Goal: Use online tool/utility: Utilize a website feature to perform a specific function

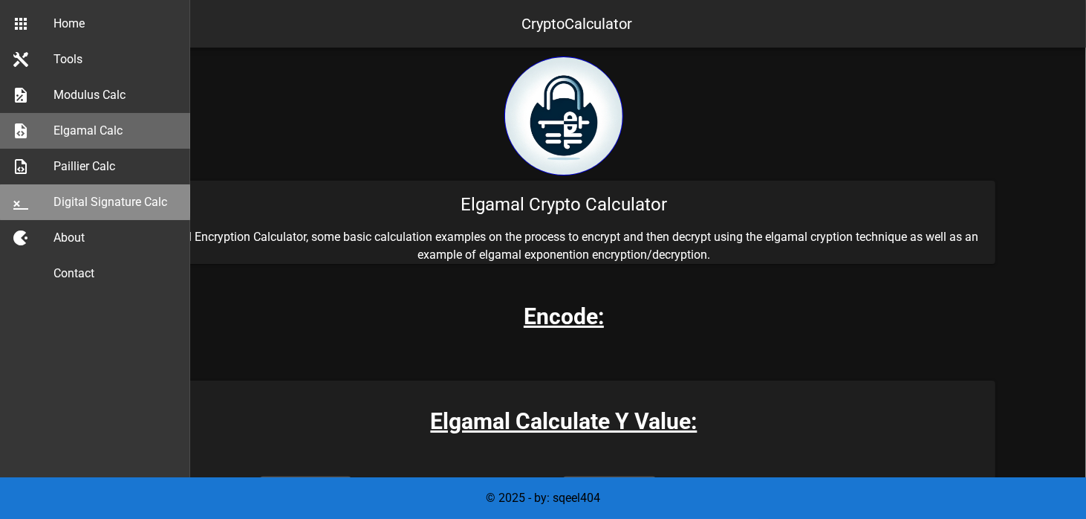
click at [137, 198] on div "Digital Signature Calc" at bounding box center [116, 202] width 125 height 14
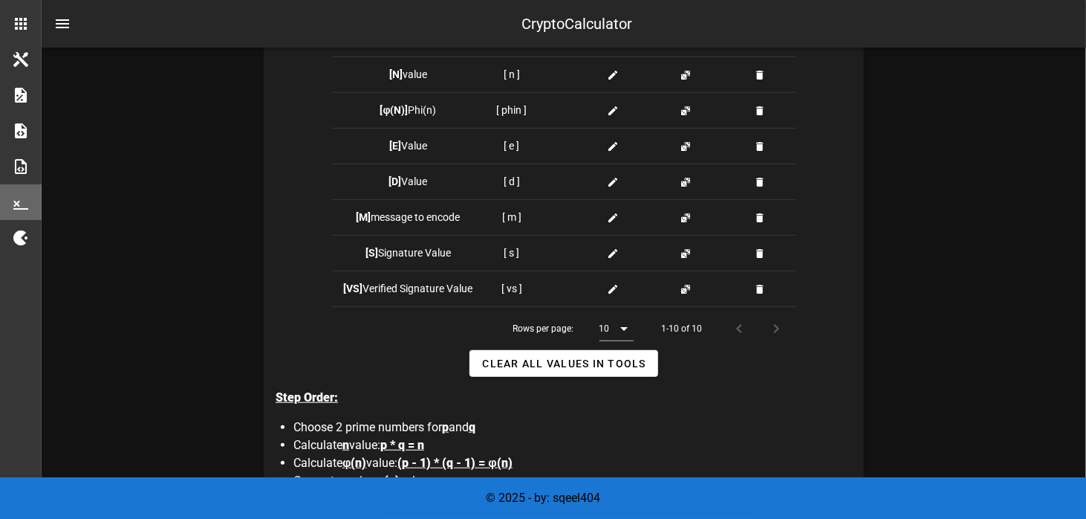
scroll to position [663, 0]
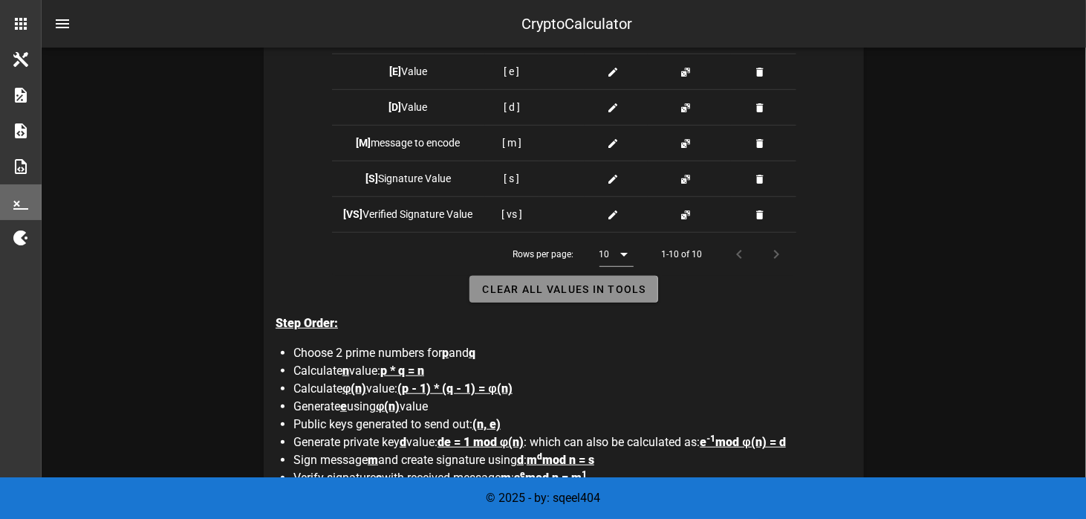
click at [522, 285] on span "Clear all Values in Tools" at bounding box center [564, 289] width 164 height 12
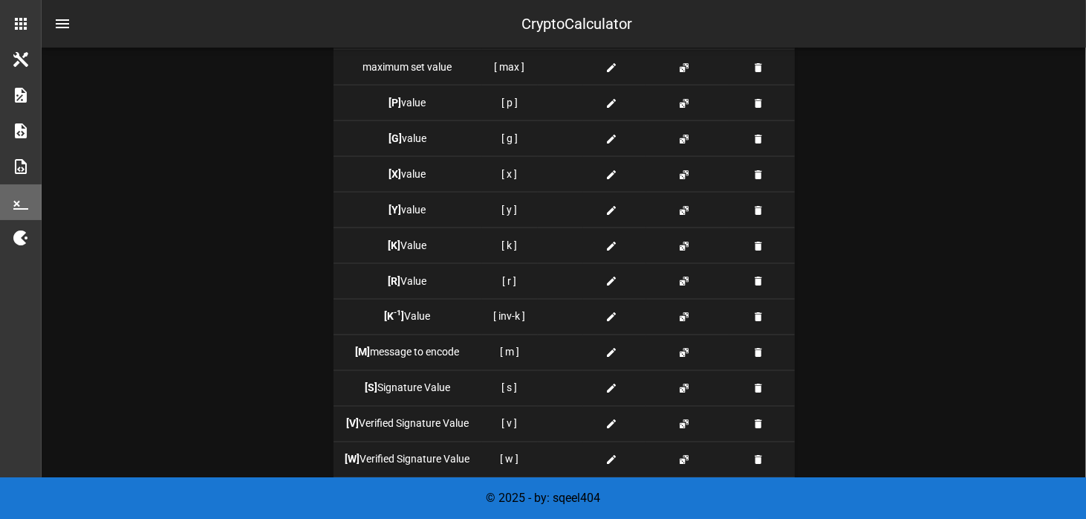
scroll to position [1778, 0]
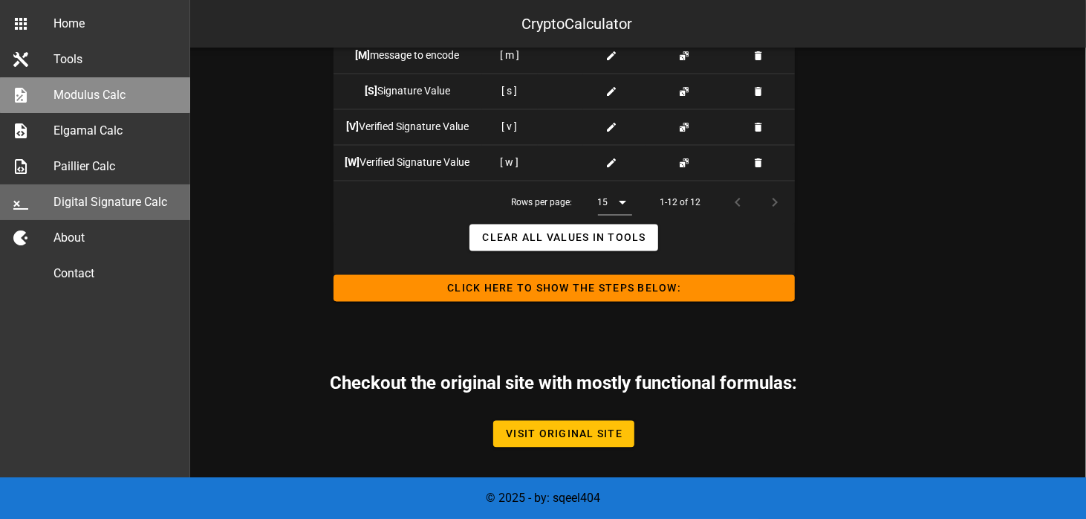
click at [108, 96] on div "Modulus Calc" at bounding box center [116, 95] width 125 height 14
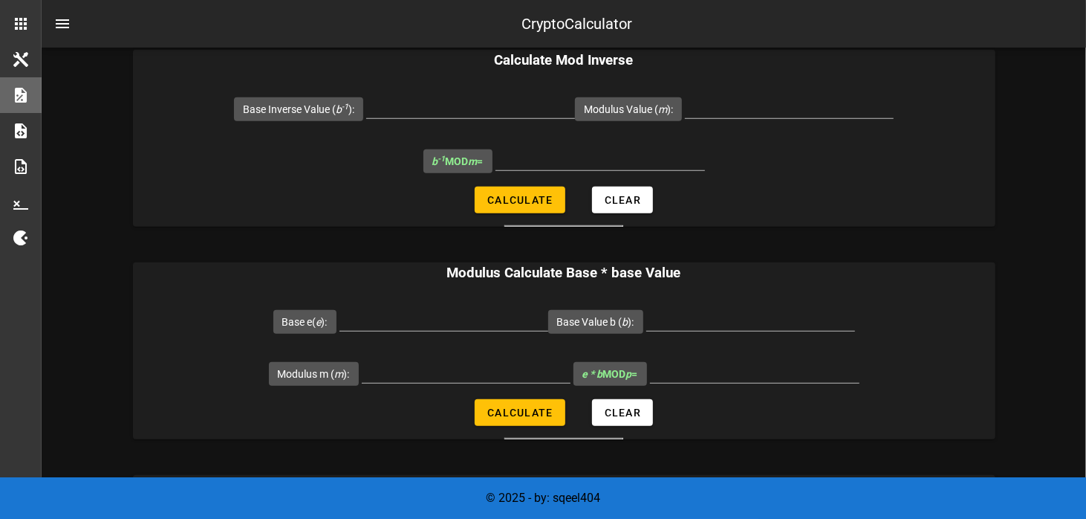
scroll to position [372, 0]
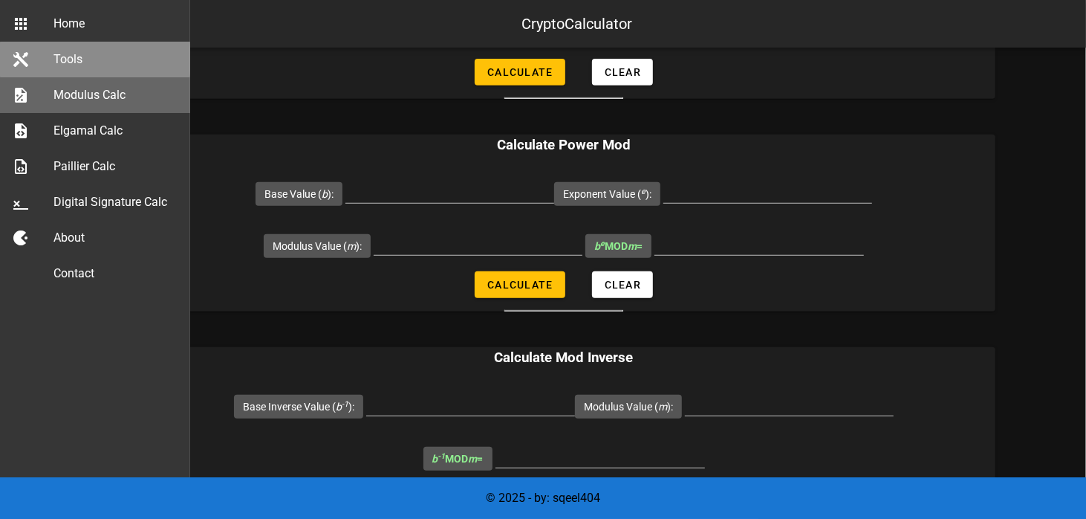
click at [70, 59] on div "Tools" at bounding box center [116, 59] width 125 height 14
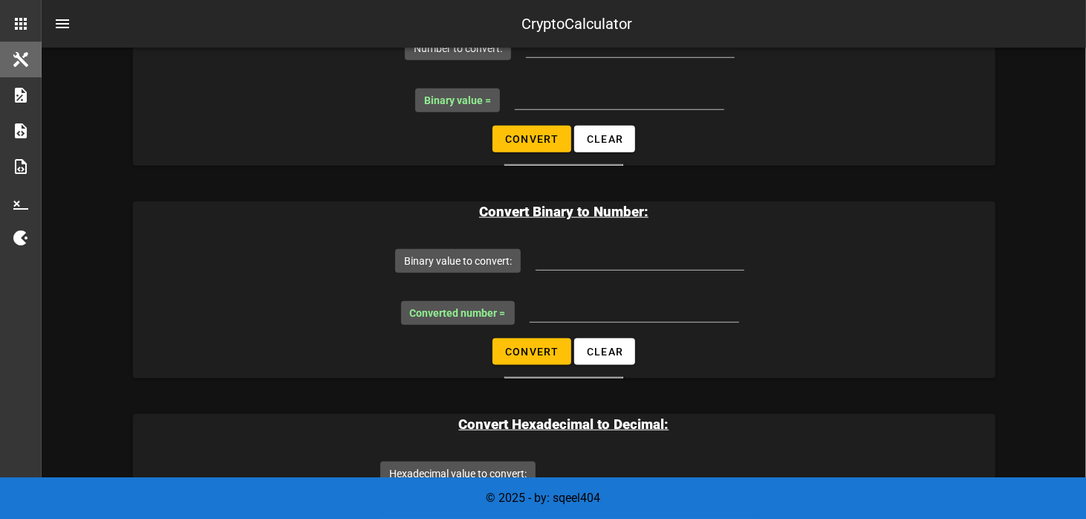
scroll to position [892, 0]
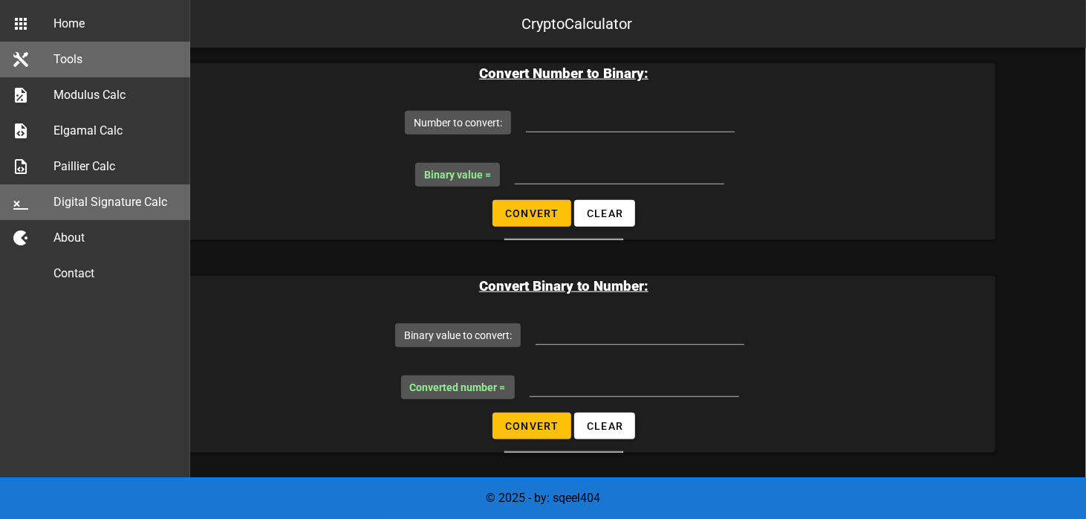
click at [94, 201] on div "Digital Signature Calc" at bounding box center [116, 202] width 125 height 14
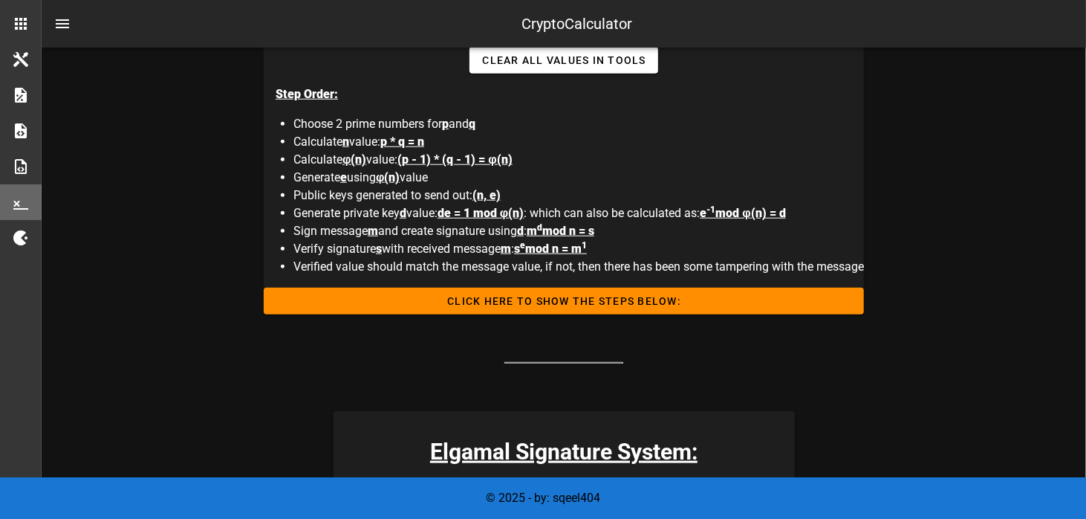
scroll to position [966, 0]
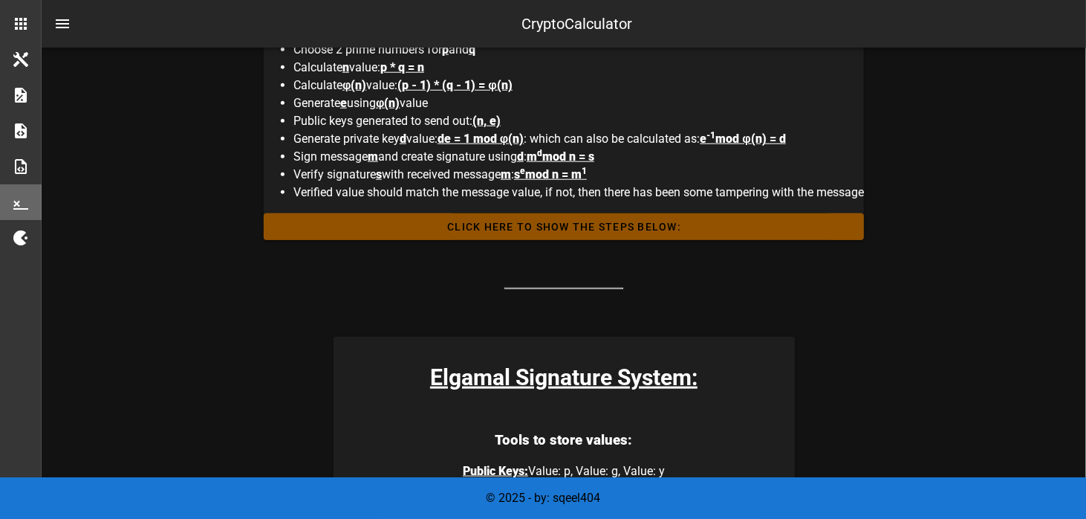
click at [560, 221] on span "Click HERE to Show the Steps Below:" at bounding box center [564, 227] width 577 height 12
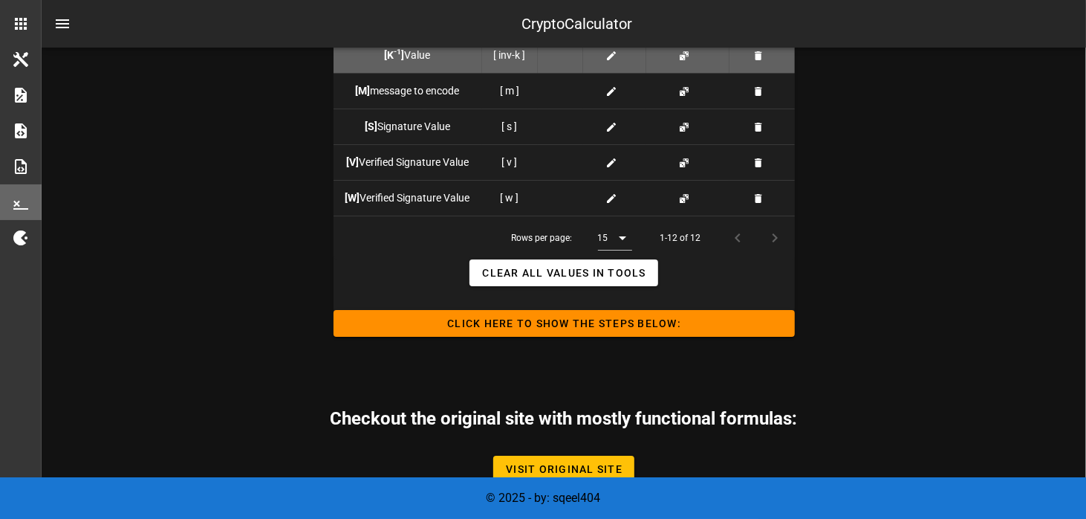
scroll to position [3377, 0]
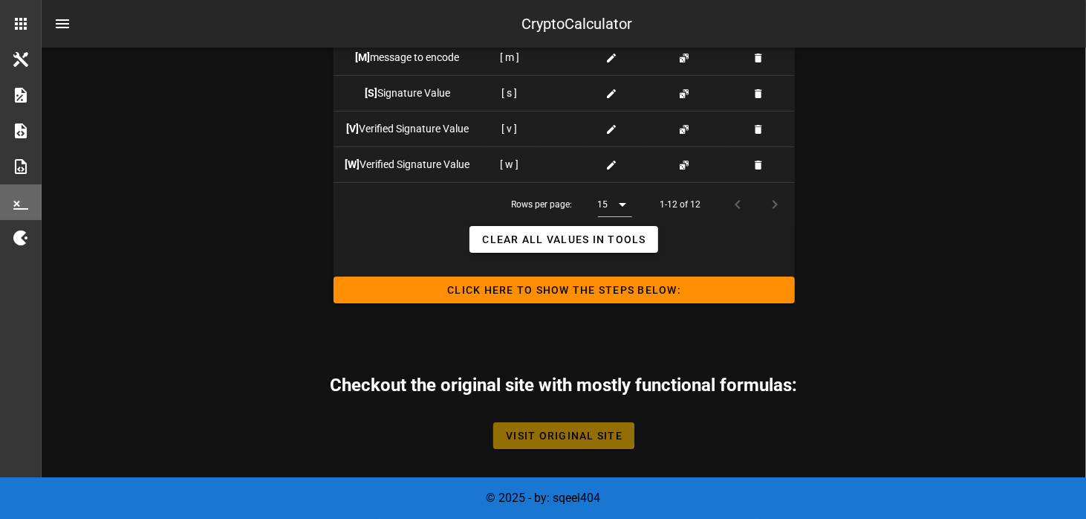
click at [548, 433] on span "Visit Original Site" at bounding box center [563, 436] width 117 height 12
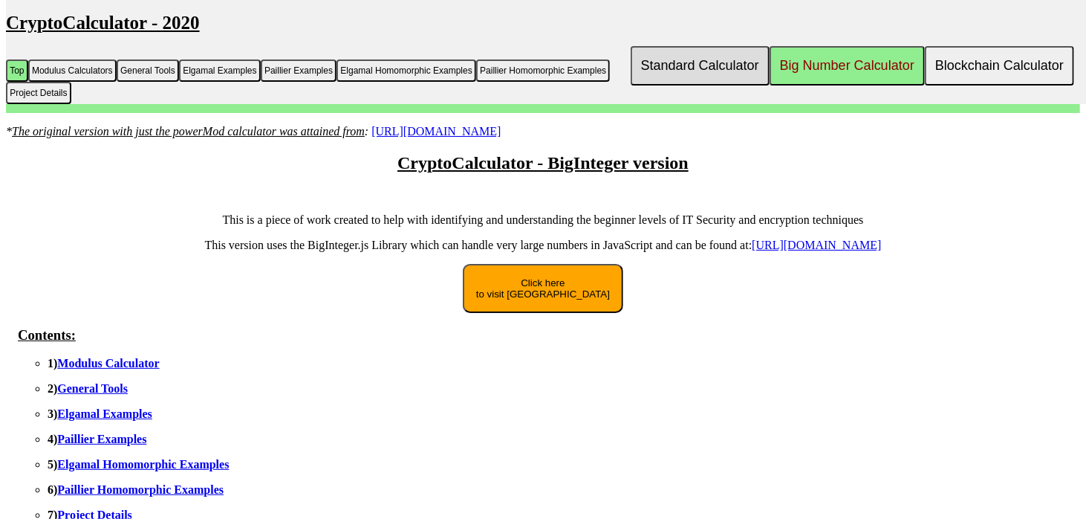
click at [674, 62] on button "Standard Calculator" at bounding box center [700, 65] width 139 height 39
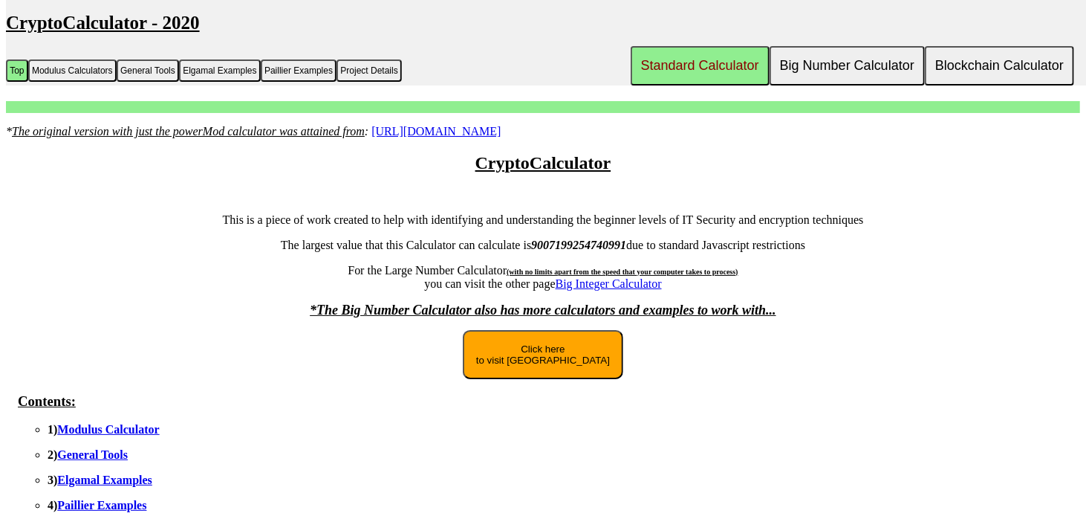
scroll to position [74, 0]
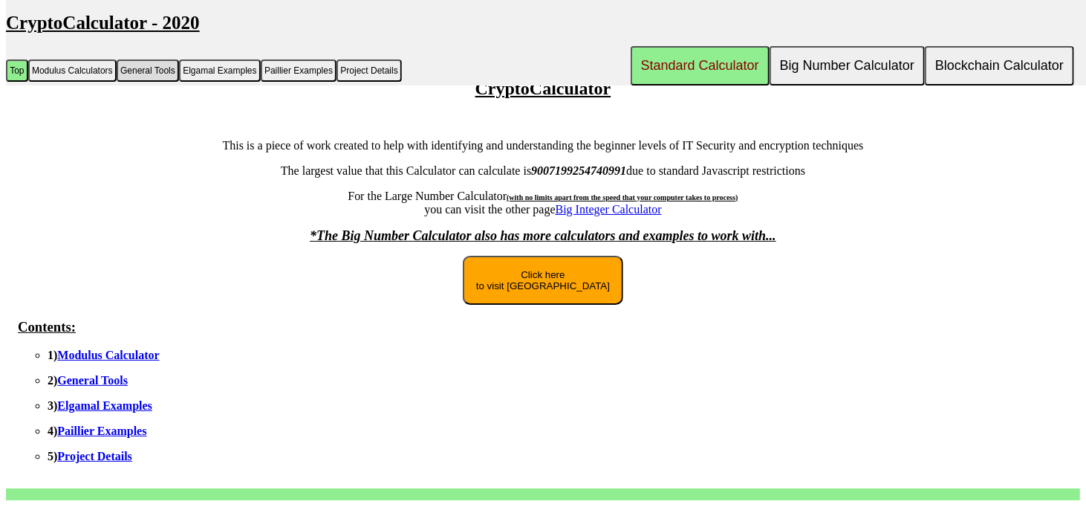
click at [152, 68] on button "General Tools" at bounding box center [148, 70] width 62 height 22
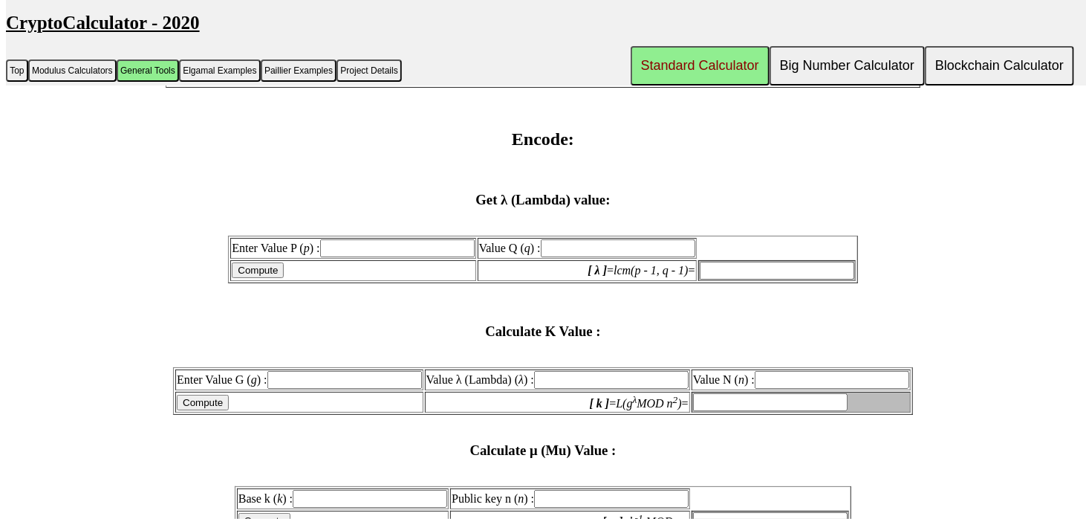
scroll to position [3136, 0]
